Goal: Task Accomplishment & Management: Complete application form

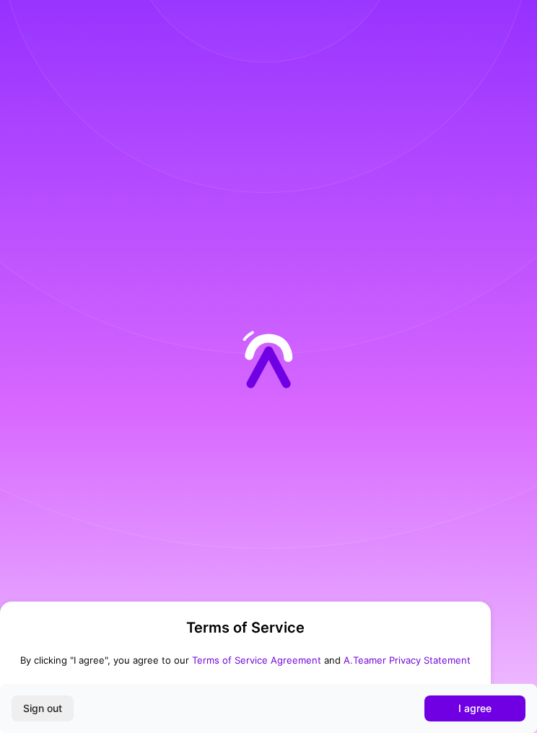
click at [465, 711] on span "I agree" at bounding box center [474, 708] width 33 height 14
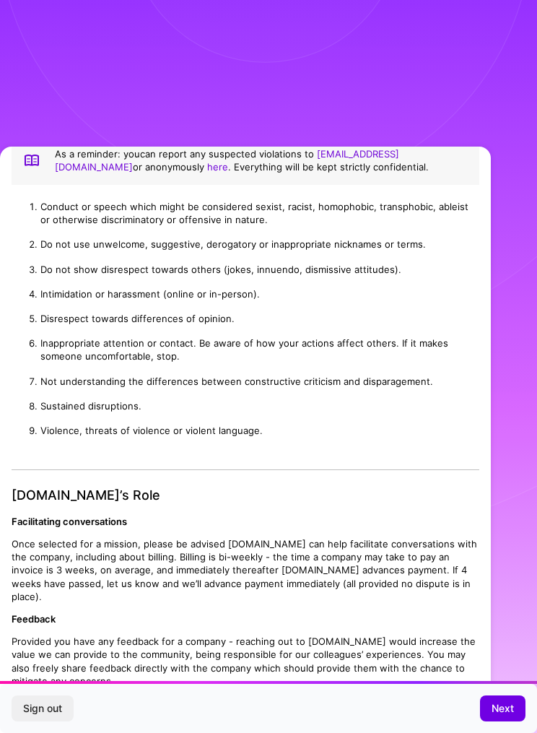
scroll to position [1003, 0]
click at [497, 716] on button "Next" at bounding box center [502, 708] width 45 height 26
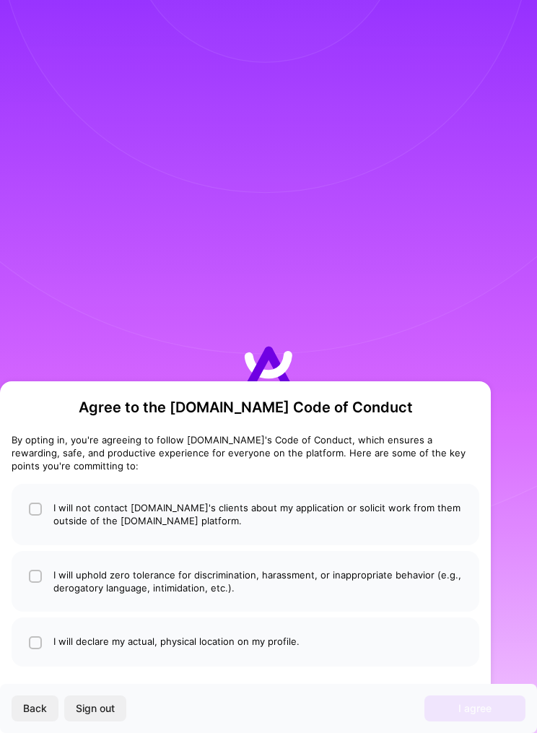
scroll to position [0, 0]
click at [418, 523] on li "I will not contact [DOMAIN_NAME]'s clients about my application or solicit work…" at bounding box center [246, 514] width 468 height 61
checkbox input "true"
click at [399, 569] on li "I will uphold zero tolerance for discrimination, harassment, or inappropriate b…" at bounding box center [246, 581] width 468 height 61
checkbox input "true"
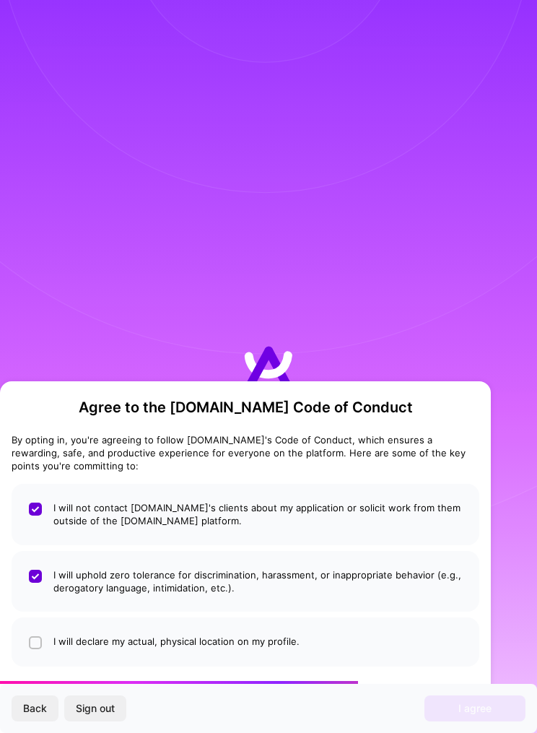
click at [378, 640] on li "I will declare my actual, physical location on my profile." at bounding box center [246, 641] width 468 height 49
checkbox input "true"
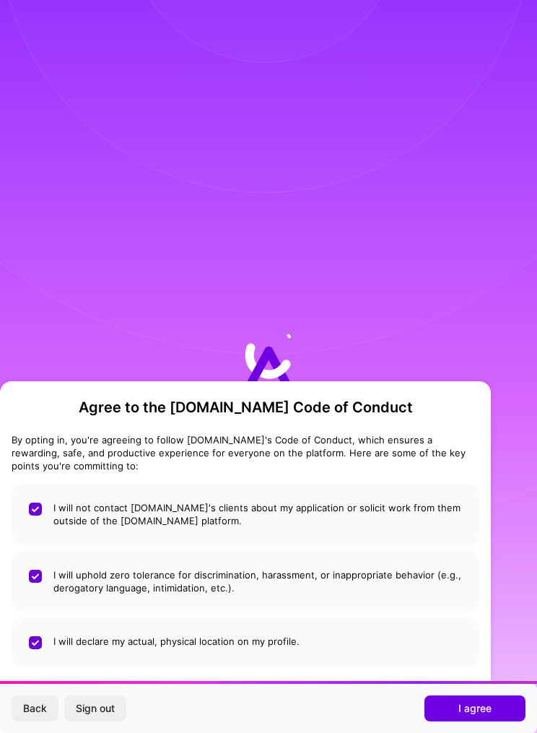
click at [481, 700] on button "I agree" at bounding box center [474, 708] width 101 height 26
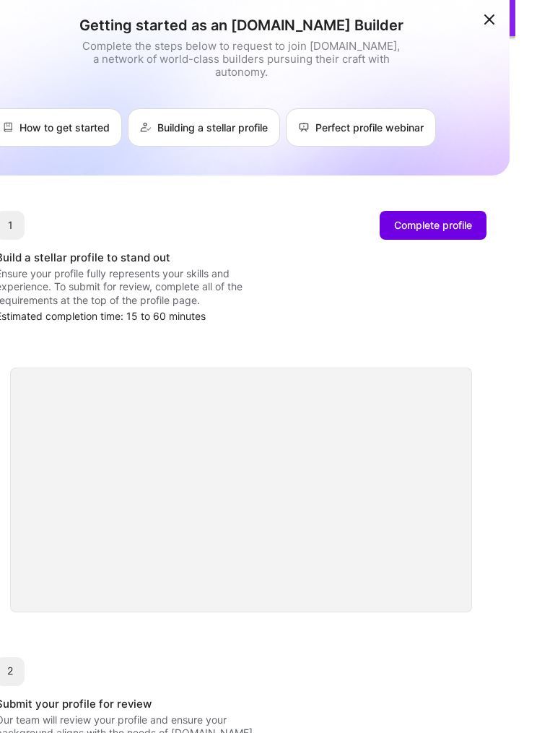
scroll to position [0, 6]
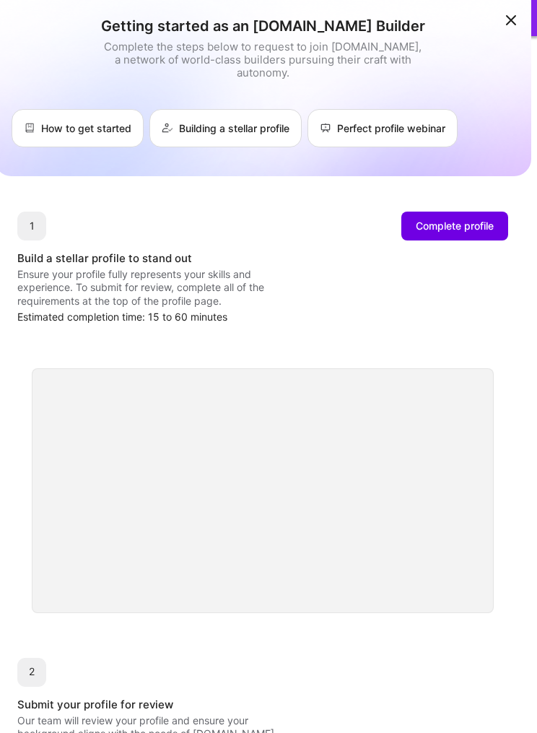
click at [464, 227] on span "Complete profile" at bounding box center [455, 226] width 78 height 14
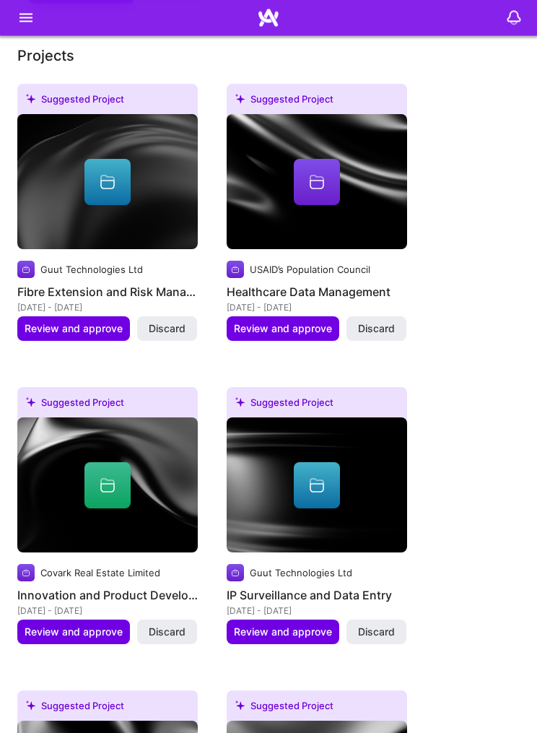
scroll to position [1455, 0]
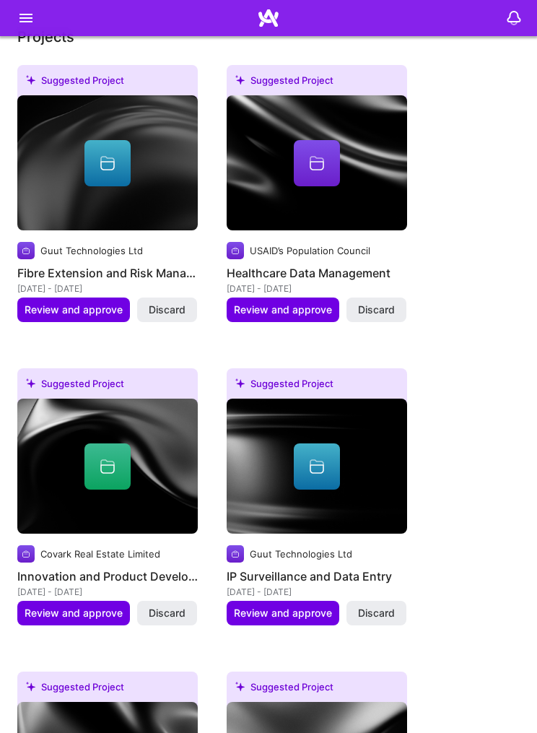
click at [82, 606] on span "Review and approve" at bounding box center [74, 613] width 98 height 14
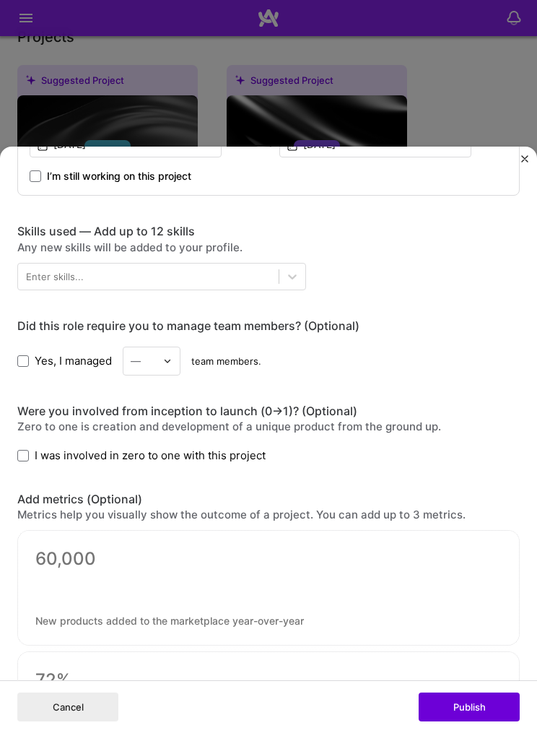
click at [469, 721] on button "Publish" at bounding box center [469, 706] width 101 height 29
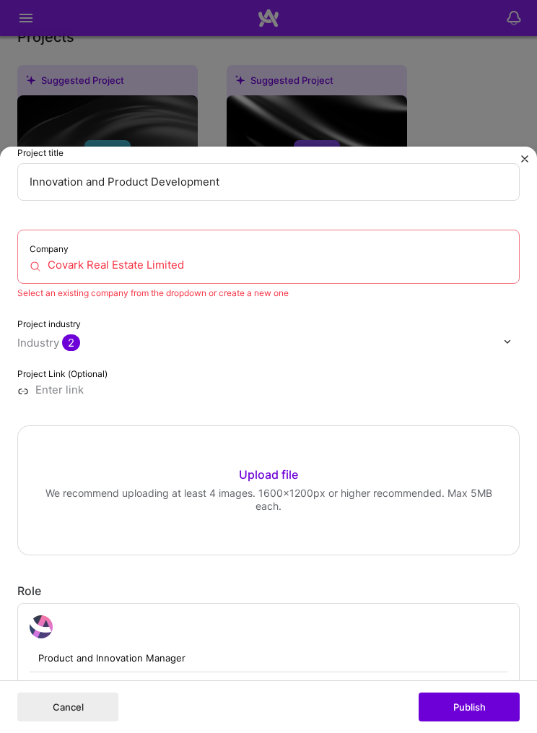
scroll to position [79, 0]
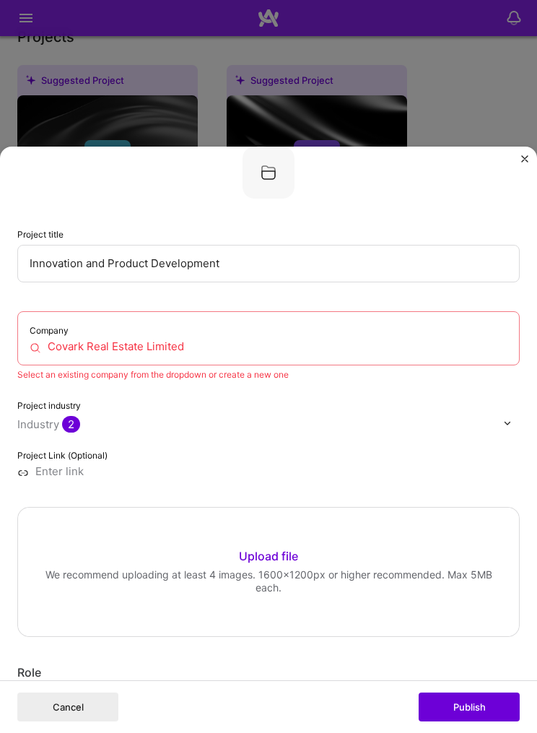
click at [472, 721] on button "Publish" at bounding box center [469, 706] width 101 height 29
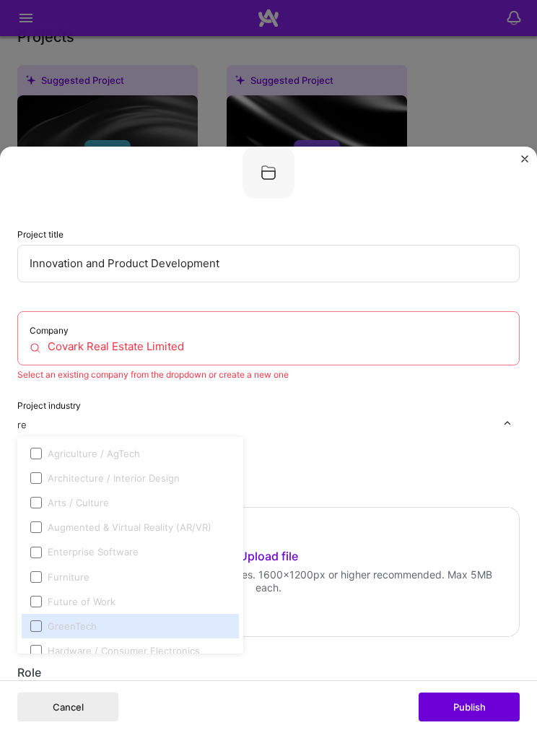
type input "r"
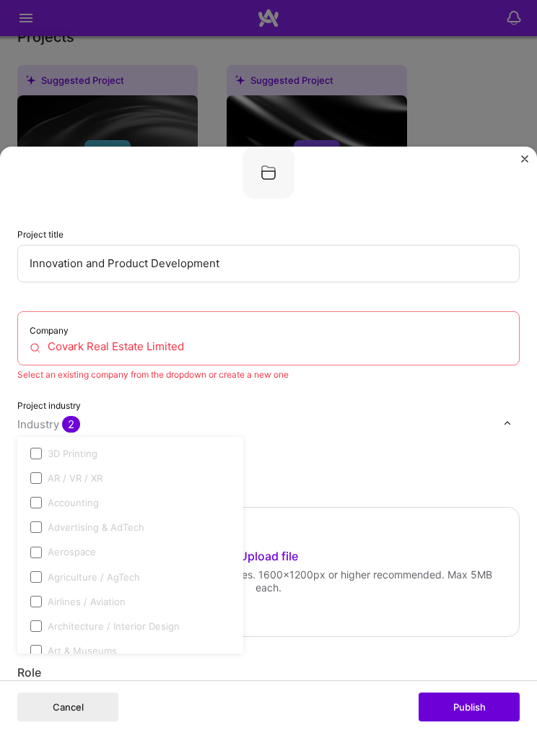
click at [33, 484] on span at bounding box center [36, 478] width 12 height 12
click at [32, 484] on span at bounding box center [36, 478] width 12 height 12
click at [32, 480] on label "AR / VR / XR" at bounding box center [130, 477] width 200 height 13
click at [35, 484] on span at bounding box center [36, 478] width 12 height 12
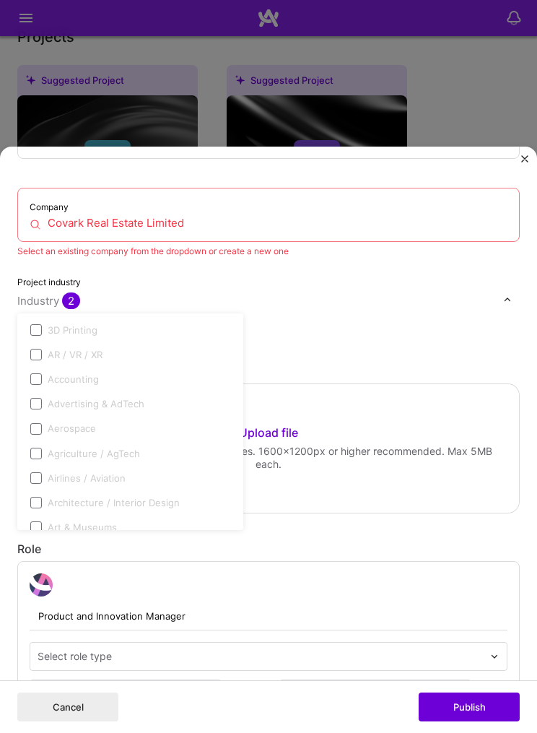
scroll to position [202, 0]
click at [40, 360] on span at bounding box center [36, 355] width 12 height 12
click at [379, 331] on div "Company Covark Real Estate Limited Select an existing company from the dropdown…" at bounding box center [268, 271] width 502 height 167
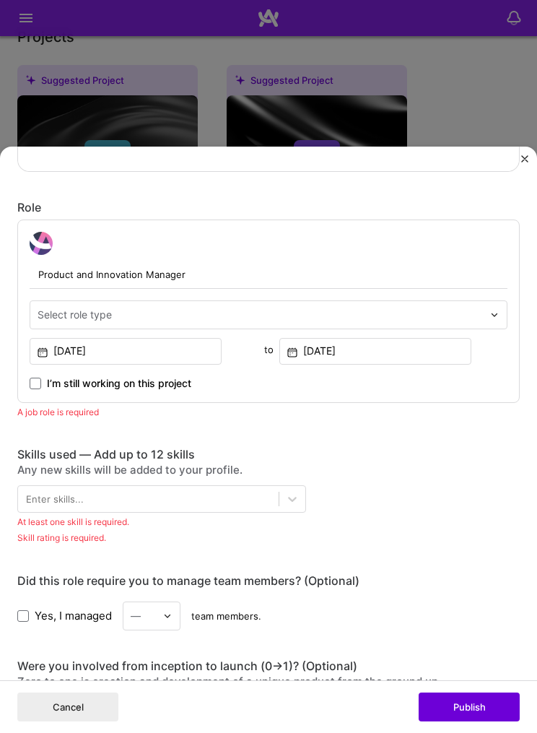
scroll to position [545, 0]
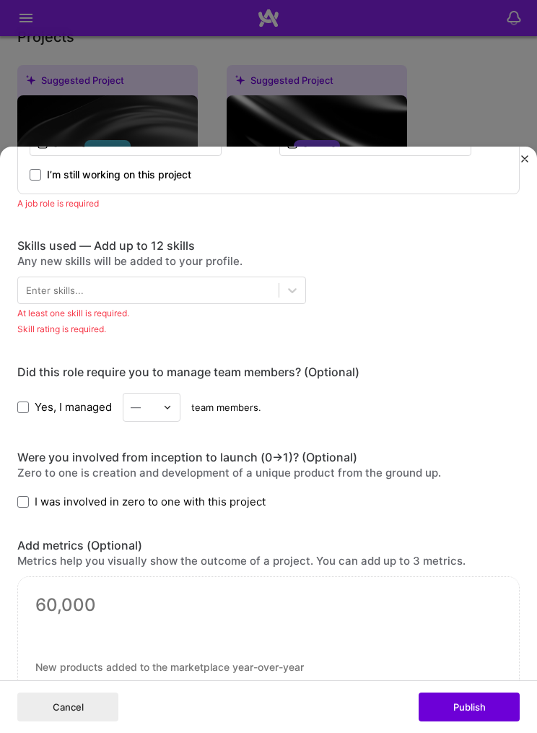
click at [480, 721] on button "Publish" at bounding box center [469, 706] width 101 height 29
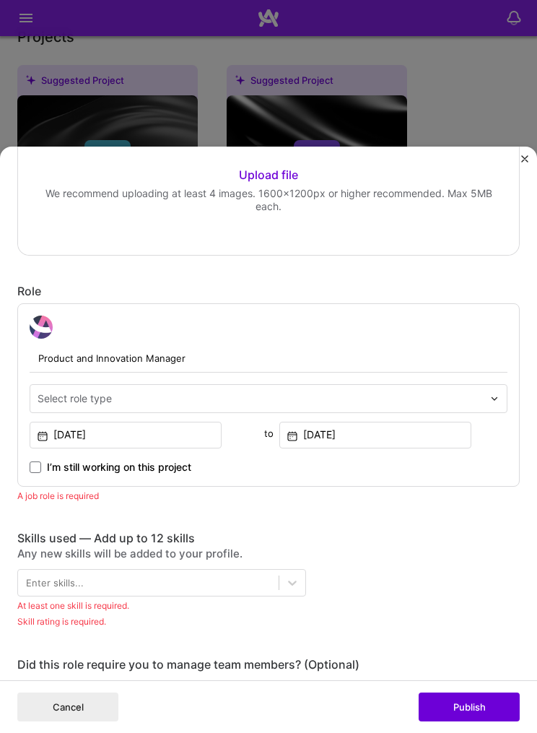
scroll to position [79, 0]
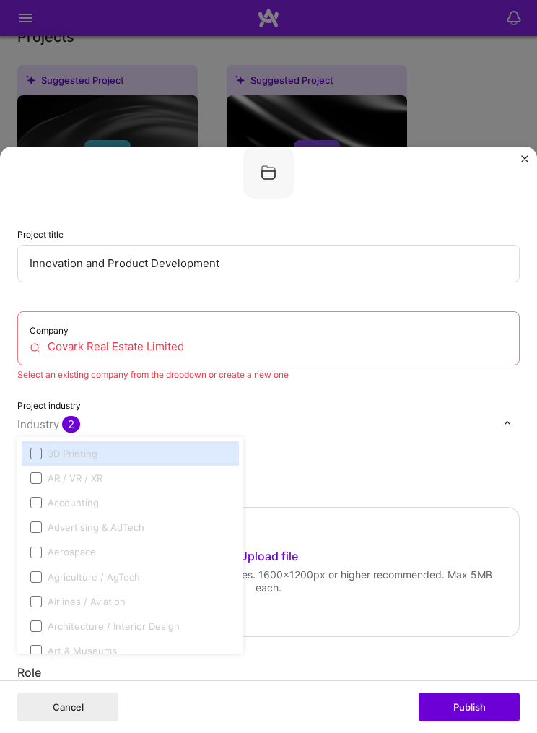
click at [73, 484] on div "AR / VR / XR" at bounding box center [75, 477] width 55 height 13
click at [43, 480] on label "AR / VR / XR" at bounding box center [130, 477] width 200 height 13
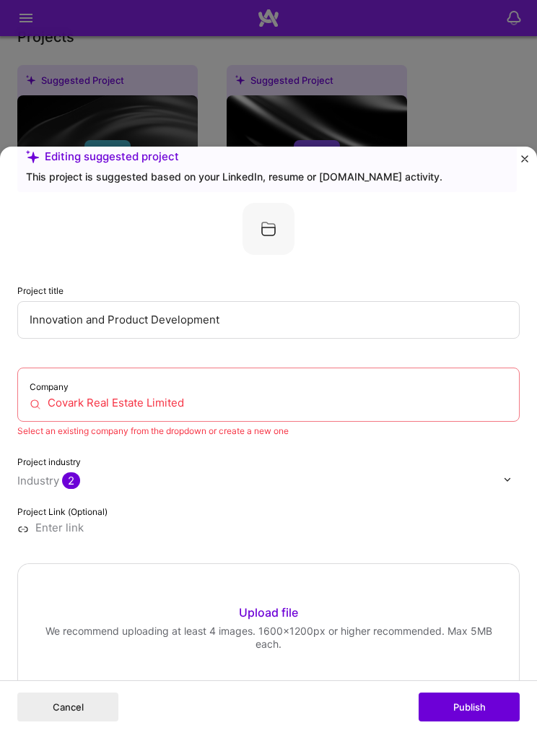
scroll to position [22, 0]
click at [327, 406] on input "Covark Real Estate Limited" at bounding box center [269, 402] width 478 height 13
click at [456, 721] on button "Publish" at bounding box center [469, 706] width 101 height 29
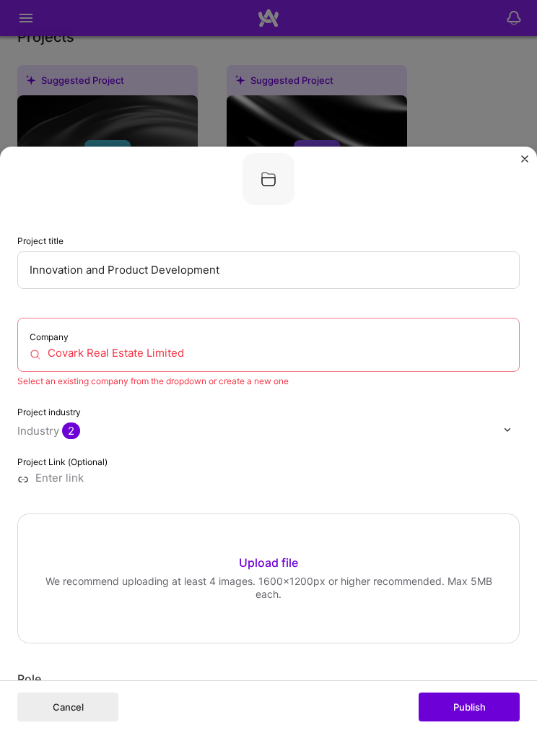
scroll to position [79, 0]
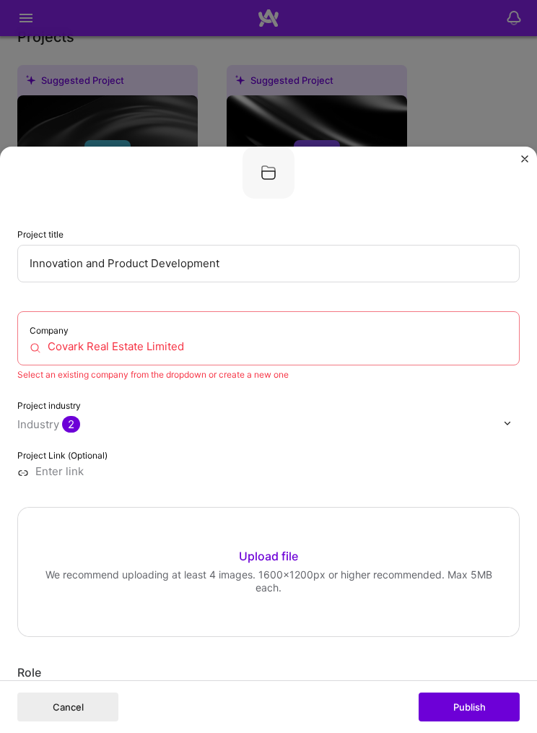
click at [320, 353] on input "Covark Real Estate Limited" at bounding box center [269, 346] width 478 height 13
click at [33, 353] on input "Covark Real Estate Limited" at bounding box center [269, 346] width 478 height 13
click at [362, 353] on input "Covark Real Estate Limited" at bounding box center [269, 346] width 478 height 13
click at [335, 453] on div "Company Covark Real Estate Limited Select an existing company from the dropdown…" at bounding box center [268, 394] width 502 height 167
click at [274, 352] on input "Covark Real Estate Limited" at bounding box center [269, 346] width 478 height 13
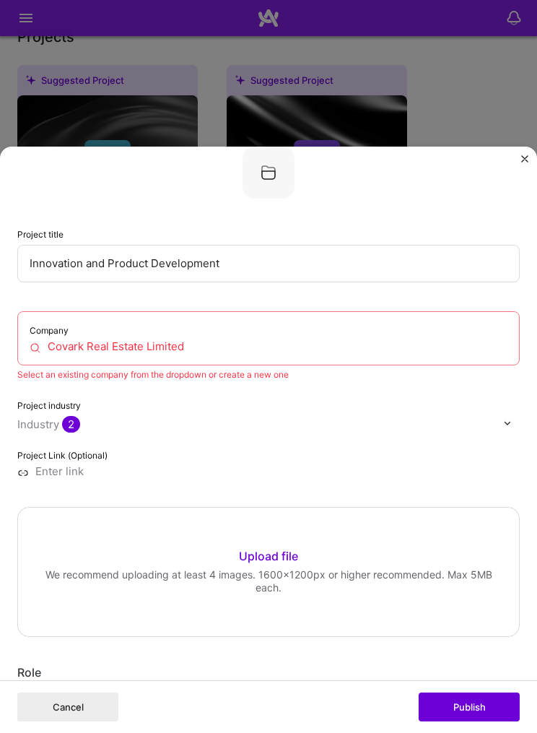
click at [178, 353] on input "Covark Real Estate Limited" at bounding box center [269, 346] width 478 height 13
click at [87, 333] on div "Company Covark Real Estate Limited" at bounding box center [268, 338] width 502 height 54
click at [38, 352] on input "Covark Real Estate Limited" at bounding box center [269, 346] width 478 height 13
click at [36, 353] on input "Covark Real Estate Limited" at bounding box center [269, 346] width 478 height 13
click at [216, 381] on div "Select an existing company from the dropdown or create a new one" at bounding box center [268, 374] width 502 height 13
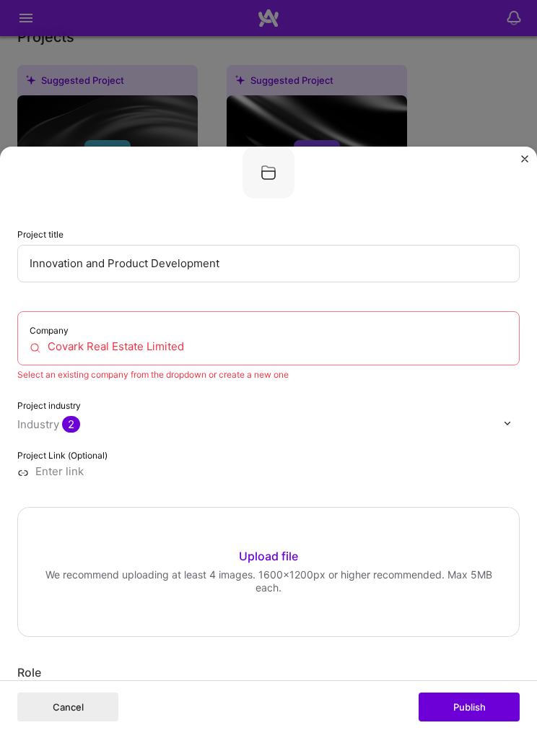
click at [216, 381] on div "Select an existing company from the dropdown or create a new one" at bounding box center [268, 374] width 502 height 13
click at [232, 353] on input "Covark Real Estate Limited" at bounding box center [269, 346] width 478 height 13
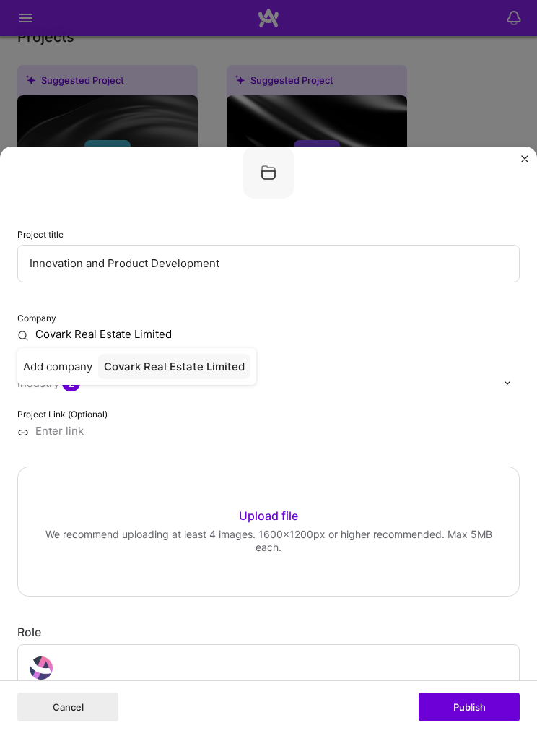
type input "Covark Real Estate Limited"
click at [59, 371] on span "Add company" at bounding box center [57, 366] width 69 height 13
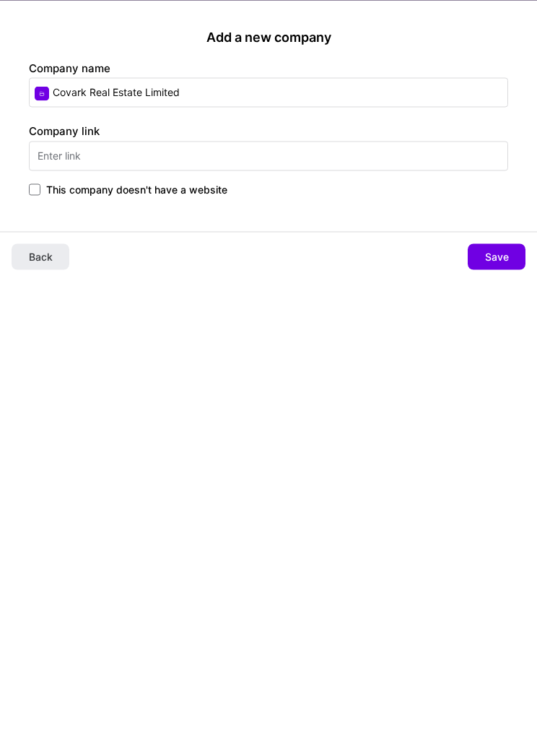
click at [489, 258] on span "Save" at bounding box center [497, 257] width 24 height 14
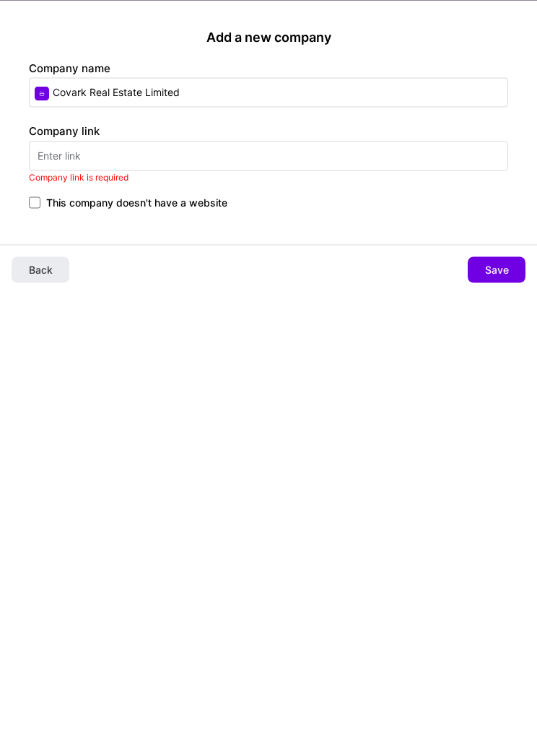
click at [35, 206] on span at bounding box center [35, 203] width 12 height 12
click at [0, 0] on input "This company doesn't have a website" at bounding box center [0, 0] width 0 height 0
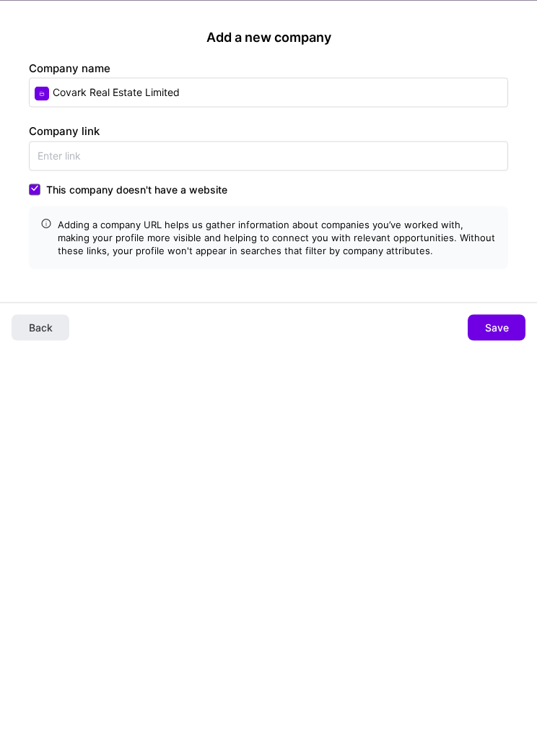
click at [493, 327] on span "Save" at bounding box center [497, 327] width 24 height 14
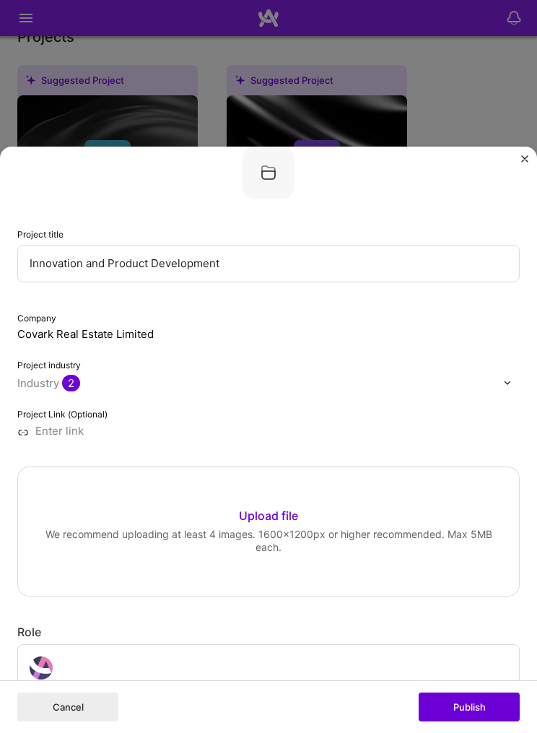
click at [472, 721] on button "Publish" at bounding box center [469, 706] width 101 height 29
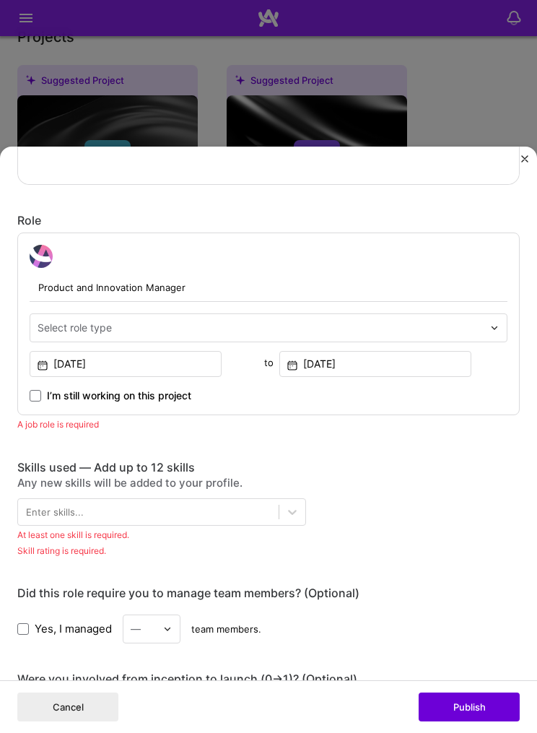
scroll to position [557, 0]
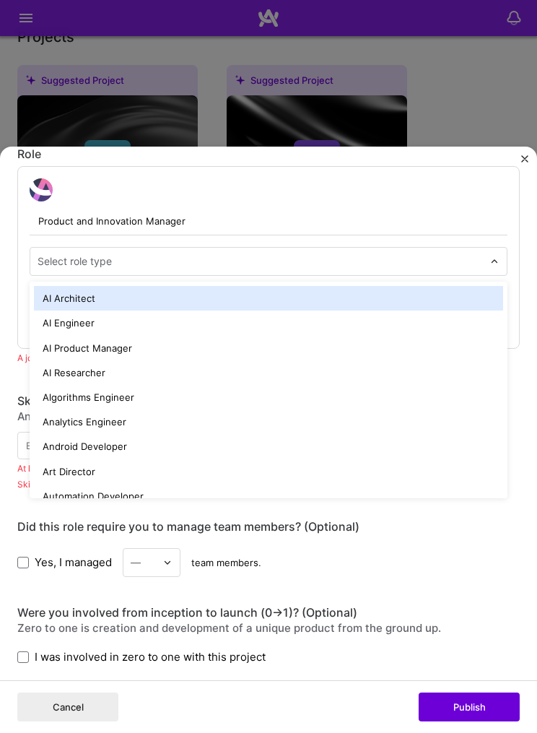
click at [379, 235] on input "Product and Innovation Manager" at bounding box center [269, 221] width 478 height 28
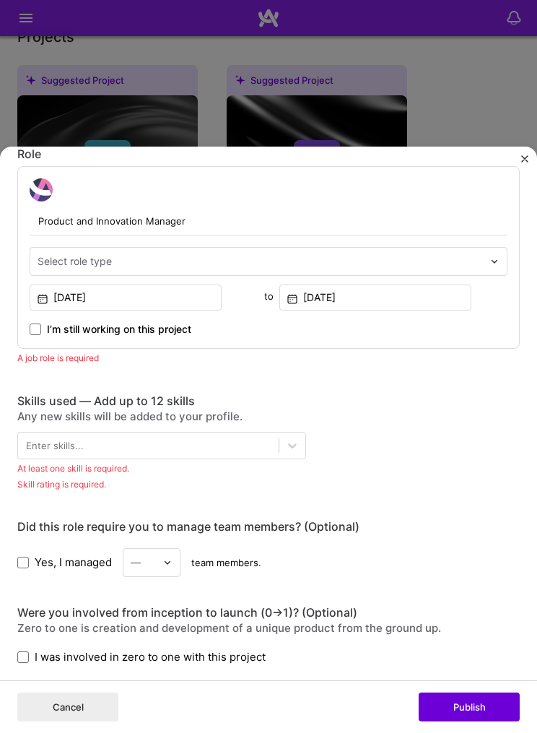
type input "Product and Innovation Manager"
click at [407, 459] on div "Enter skills..." at bounding box center [268, 445] width 502 height 27
click at [391, 439] on div "Skills used — Add up to 12 skills Any new skills will be added to your profile.…" at bounding box center [268, 426] width 502 height 65
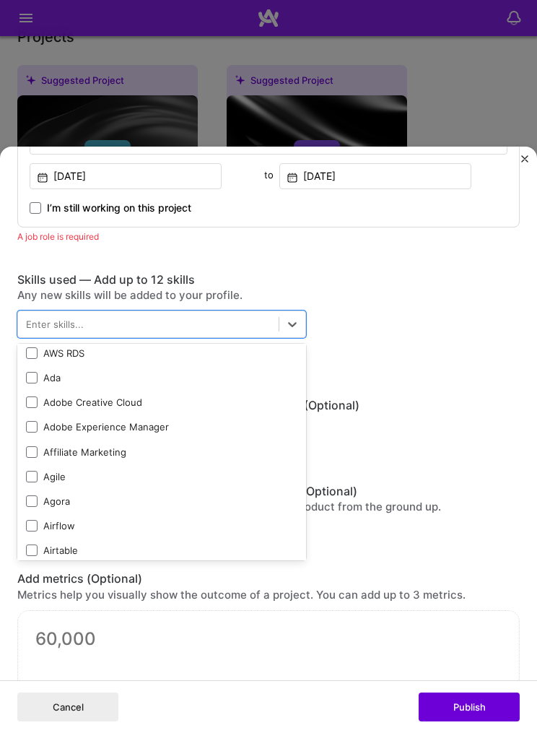
scroll to position [402, 0]
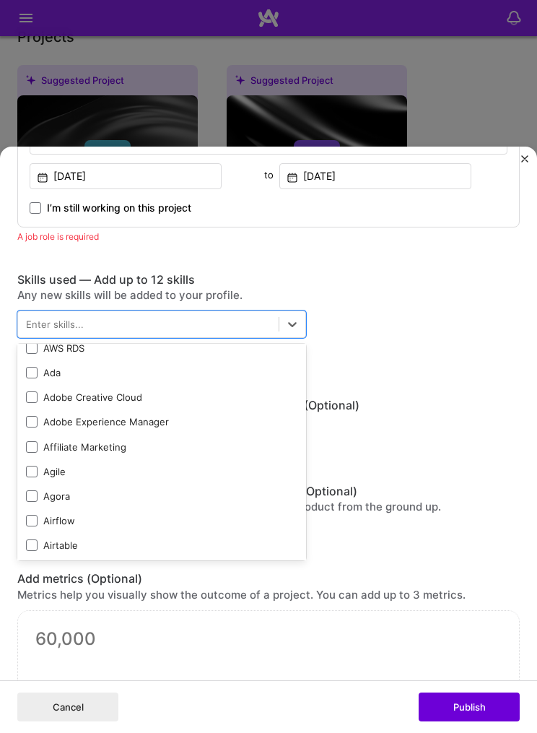
click at [35, 476] on span at bounding box center [32, 472] width 12 height 12
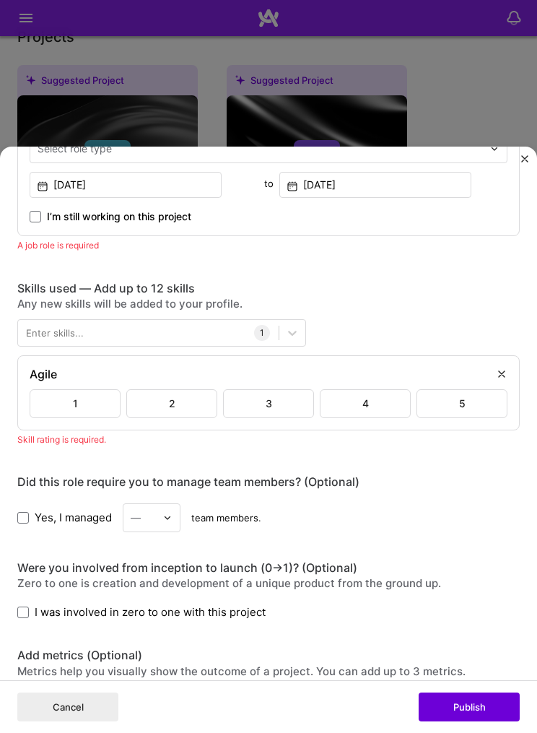
scroll to position [669, 0]
click at [349, 404] on div "4" at bounding box center [365, 403] width 91 height 29
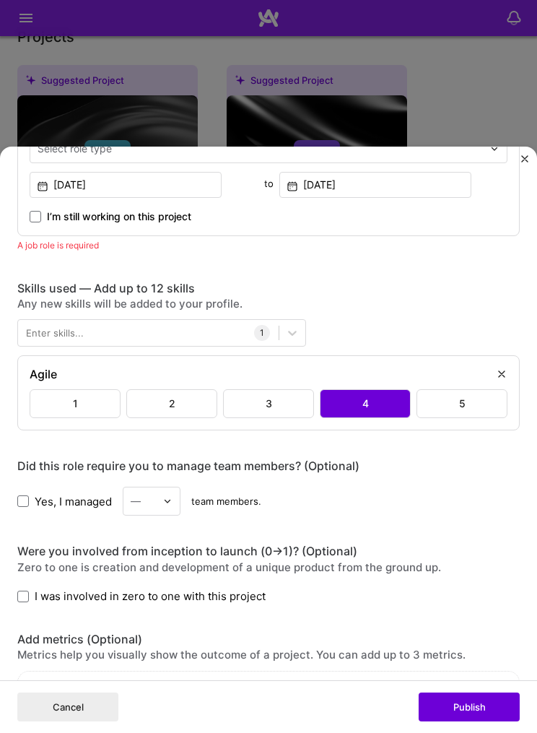
click at [465, 113] on div "Editing suggested project This project is suggested based on your LinkedIn, res…" at bounding box center [268, 366] width 537 height 733
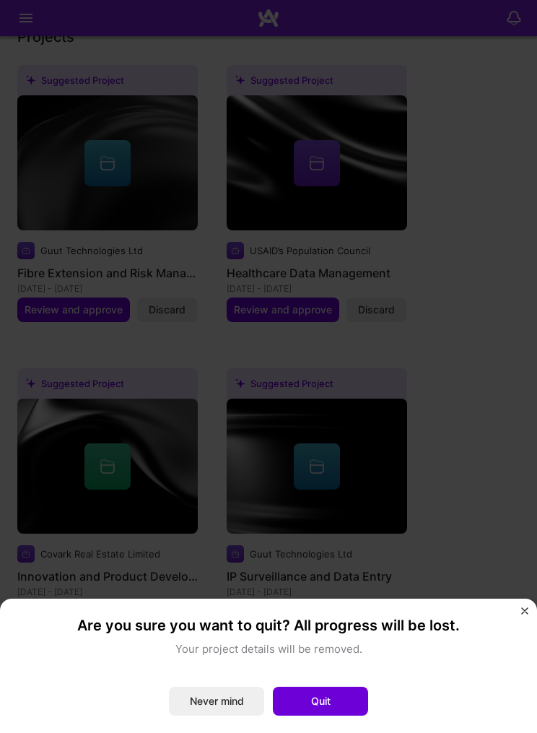
click at [484, 474] on div "Are you sure you want to quit? All progress will be lost. Your project details …" at bounding box center [268, 366] width 537 height 733
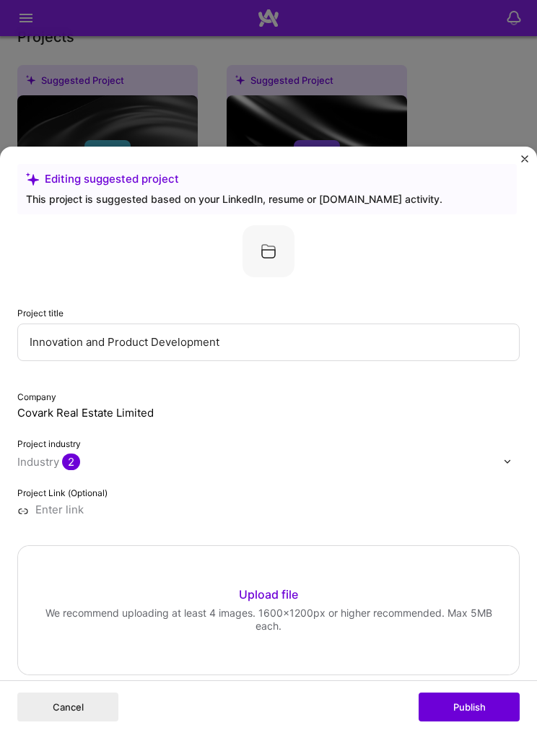
scroll to position [0, 0]
click at [526, 162] on img "Close" at bounding box center [524, 158] width 7 height 7
